Goal: Navigation & Orientation: Find specific page/section

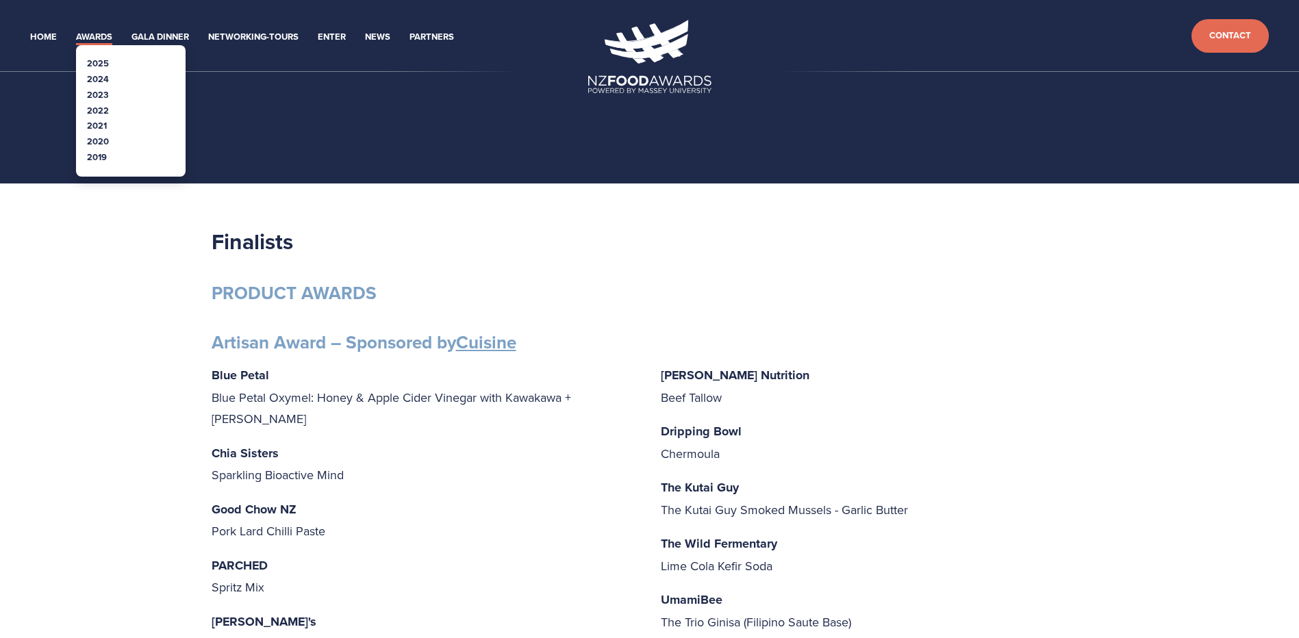
click at [98, 61] on link "2025" at bounding box center [98, 63] width 22 height 13
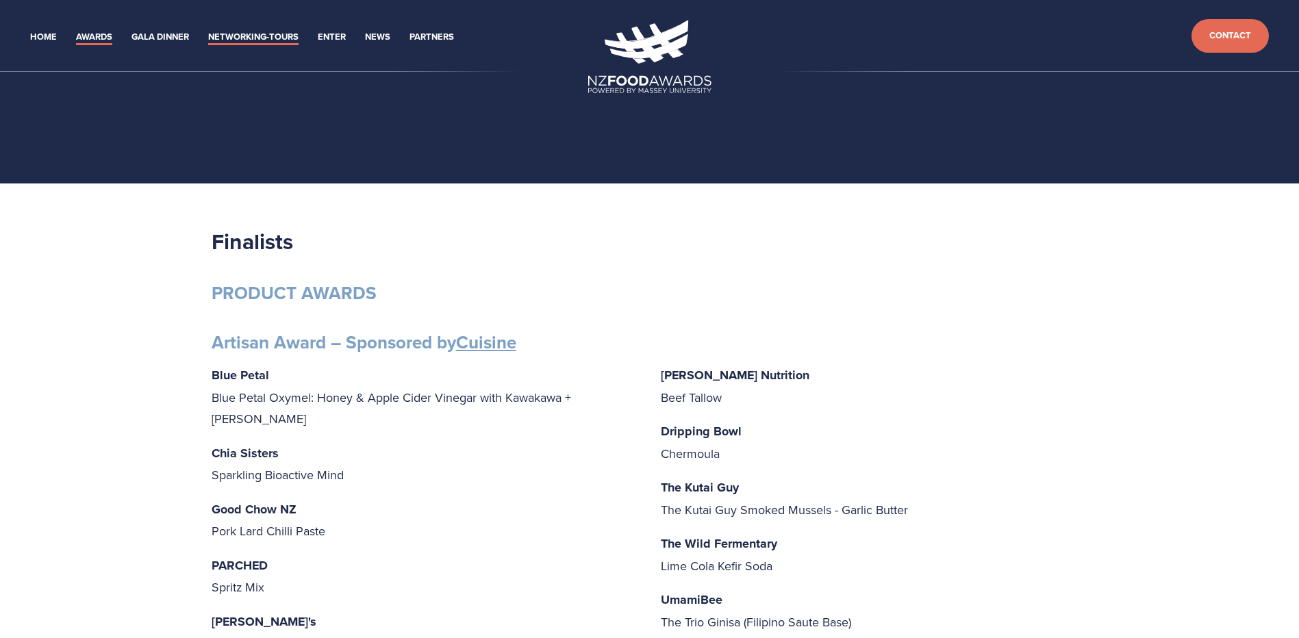
click at [266, 36] on link "Networking-Tours" at bounding box center [253, 37] width 90 height 16
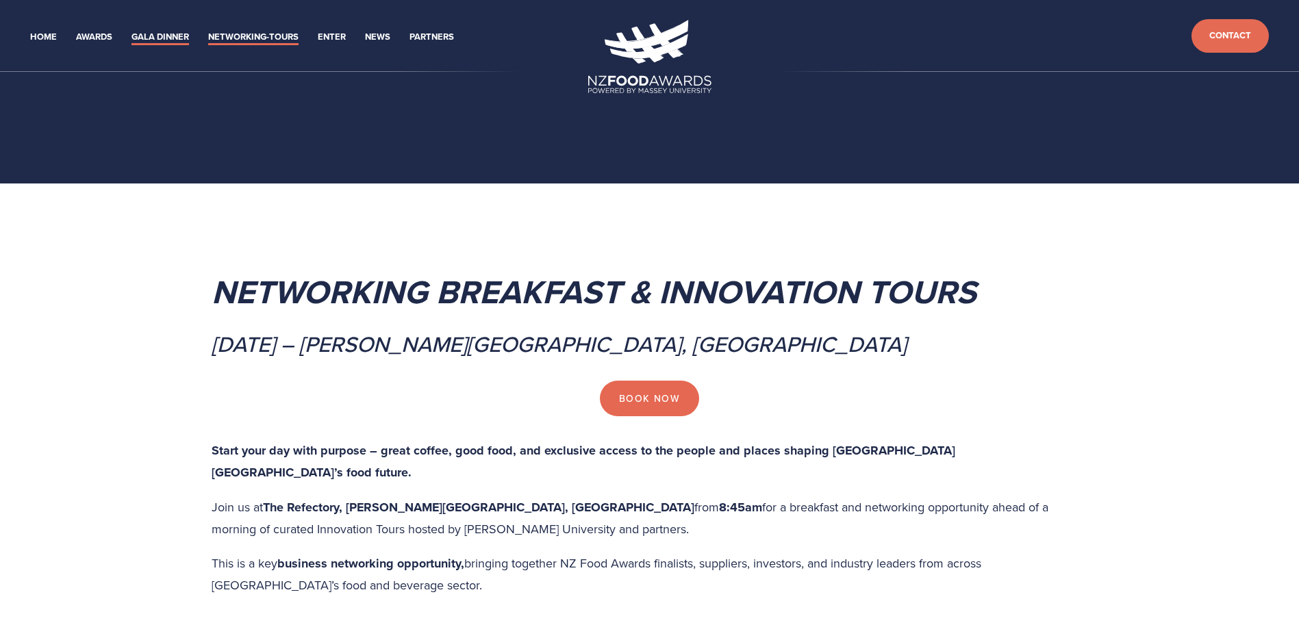
click at [146, 32] on link "Gala Dinner" at bounding box center [160, 37] width 58 height 16
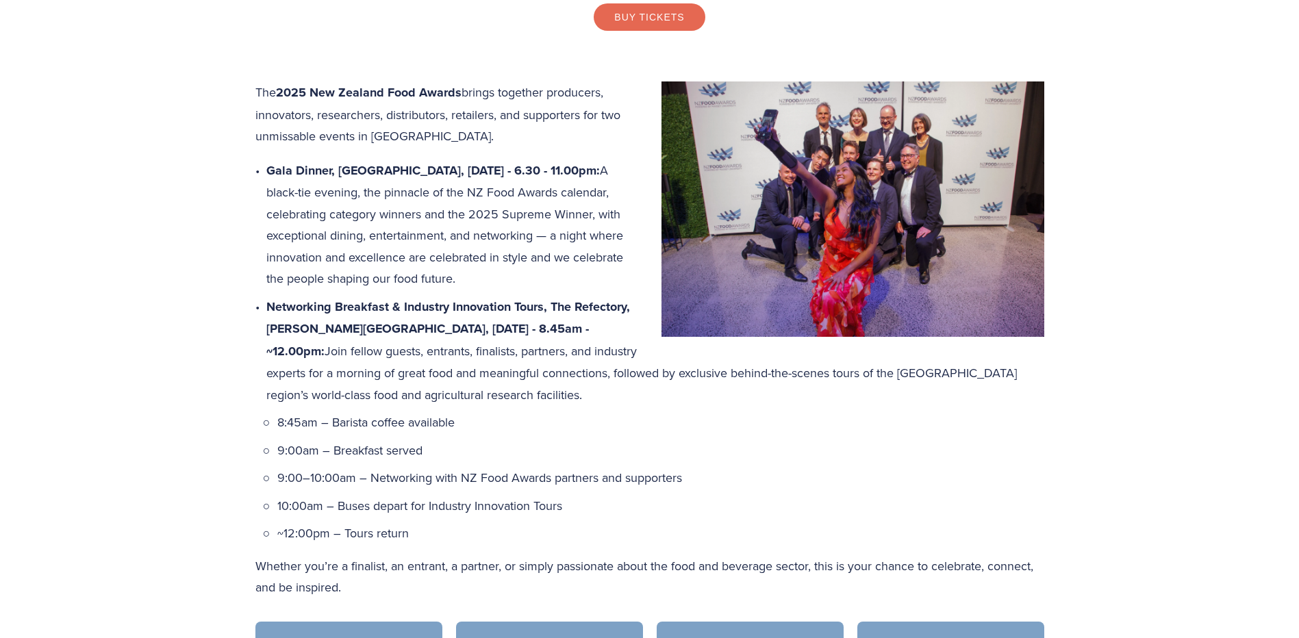
scroll to position [616, 0]
